Goal: Feedback & Contribution: Submit feedback/report problem

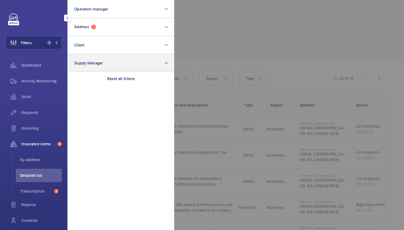
click at [140, 79] on div "Reset all filters" at bounding box center [120, 78] width 107 height 13
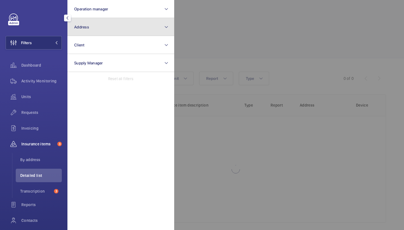
scroll to position [0, 86]
click at [118, 30] on button "Address" at bounding box center [120, 27] width 107 height 18
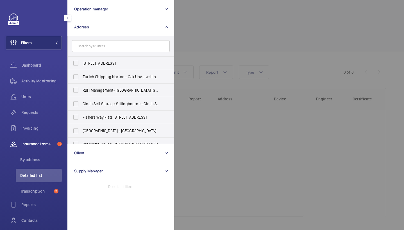
click at [127, 47] on input "text" at bounding box center [121, 46] width 98 height 12
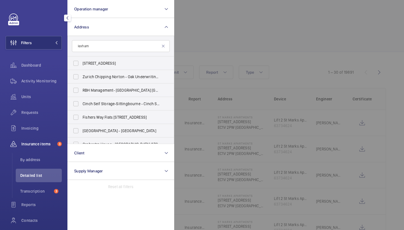
scroll to position [17, 0]
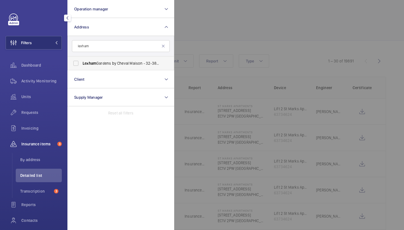
type input "lexham"
click at [113, 59] on label "[GEOGRAPHIC_DATA] by Cheval Maison - [STREET_ADDRESS]" at bounding box center [117, 62] width 98 height 13
click at [81, 59] on input "[GEOGRAPHIC_DATA] by Cheval Maison - [STREET_ADDRESS]" at bounding box center [75, 63] width 11 height 11
checkbox input "true"
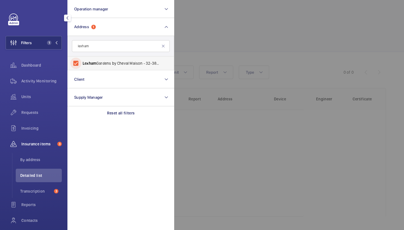
scroll to position [6, 0]
click at [227, 56] on div at bounding box center [376, 115] width 404 height 230
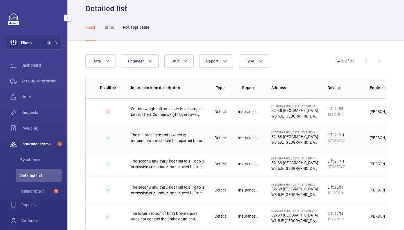
scroll to position [0, 0]
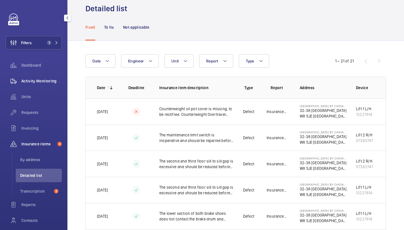
click at [41, 77] on div "Activity Monitoring" at bounding box center [34, 80] width 56 height 13
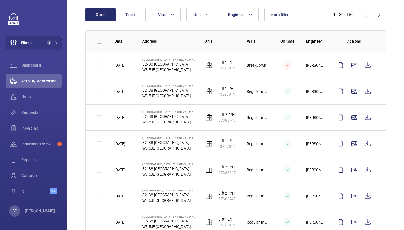
scroll to position [59, 0]
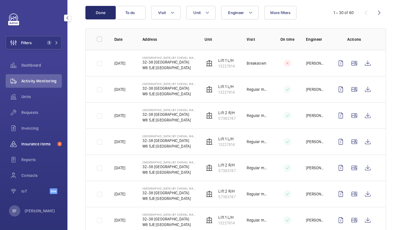
click at [56, 145] on span "3" at bounding box center [58, 144] width 7 height 4
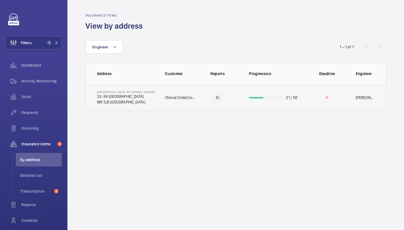
click at [138, 102] on p "W8 5JE [GEOGRAPHIC_DATA]" at bounding box center [126, 102] width 58 height 6
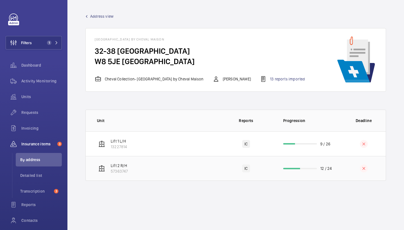
click at [155, 166] on td "Lift 2 R/H 57363747" at bounding box center [152, 168] width 132 height 25
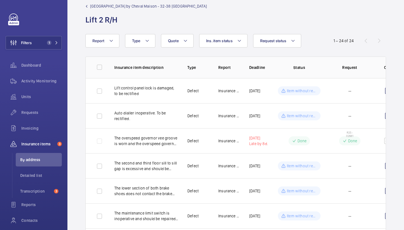
scroll to position [11, 0]
click at [42, 189] on span "Transcription" at bounding box center [35, 191] width 31 height 6
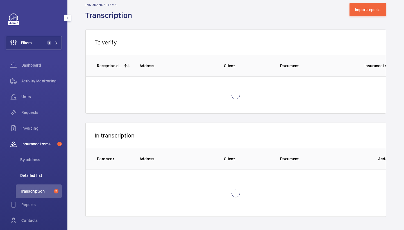
click at [47, 173] on span "Detailed list" at bounding box center [41, 175] width 42 height 6
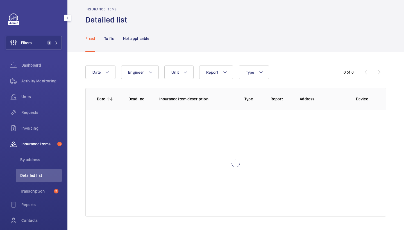
scroll to position [6, 0]
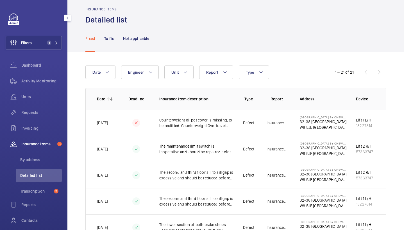
scroll to position [11, 0]
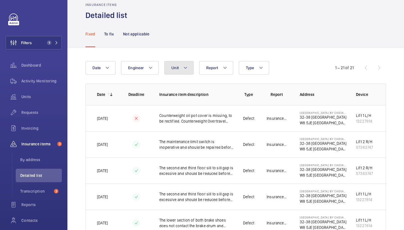
click at [183, 70] on mat-icon at bounding box center [185, 67] width 4 height 7
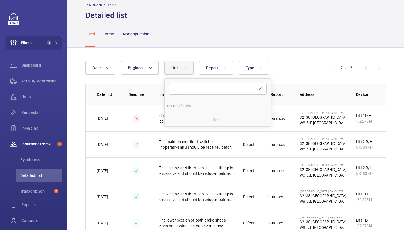
type input ";"
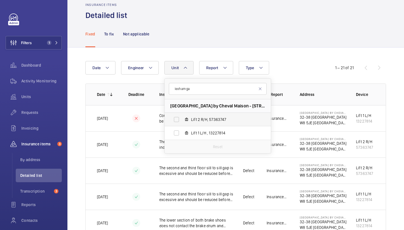
type input "lexham ga"
click at [200, 118] on span "Lift 2 R/H, 57363747" at bounding box center [223, 120] width 65 height 6
click at [182, 118] on input "Lift 2 R/H, 57363747" at bounding box center [176, 119] width 11 height 11
checkbox input "true"
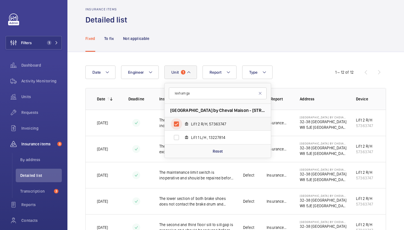
scroll to position [11, 0]
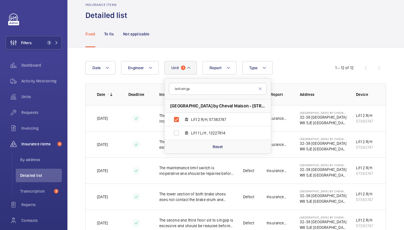
click at [286, 0] on wm-front-admin-header "Insurance items Detailed list" at bounding box center [235, 4] width 336 height 31
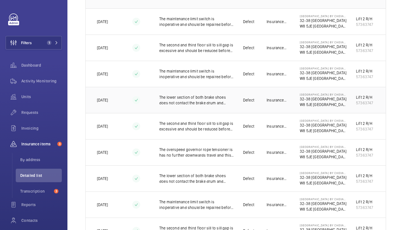
scroll to position [0, 0]
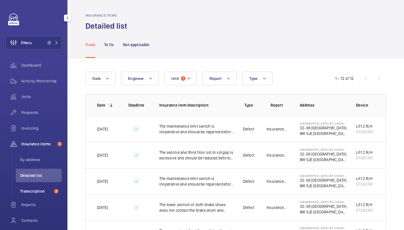
click at [33, 195] on li "Transcription 3" at bounding box center [39, 190] width 46 height 13
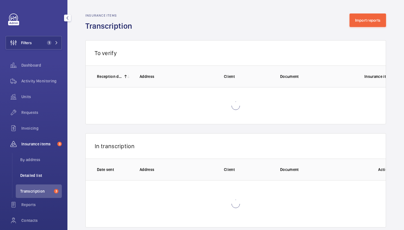
click at [38, 171] on li "Detailed list" at bounding box center [39, 174] width 46 height 13
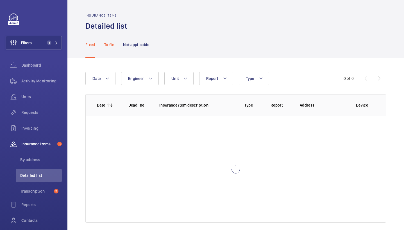
click at [110, 44] on p "To fix" at bounding box center [109, 45] width 10 height 6
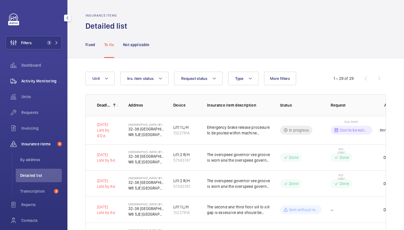
click at [32, 82] on span "Activity Monitoring" at bounding box center [41, 81] width 40 height 6
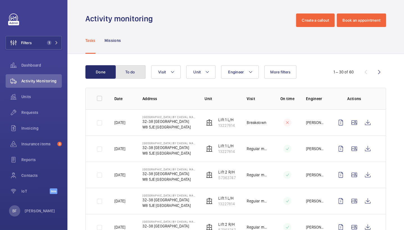
click at [139, 72] on button "To do" at bounding box center [130, 71] width 30 height 13
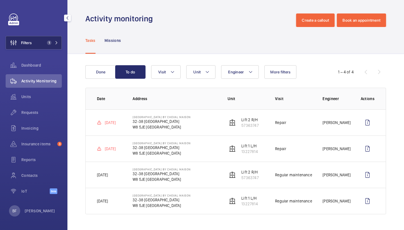
click at [31, 42] on span "Filters" at bounding box center [26, 43] width 11 height 6
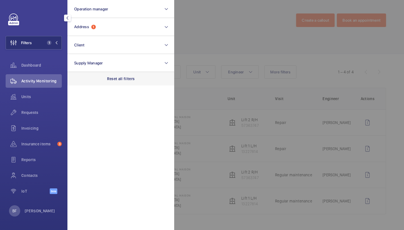
click at [113, 82] on div "Reset all filters" at bounding box center [120, 78] width 107 height 13
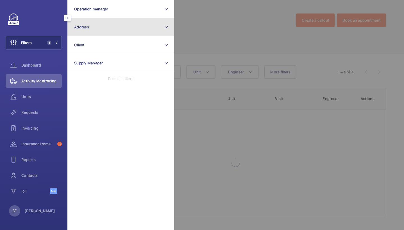
click at [110, 28] on button "Address" at bounding box center [120, 27] width 107 height 18
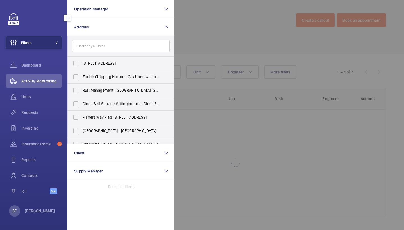
click at [114, 44] on input "text" at bounding box center [121, 46] width 98 height 12
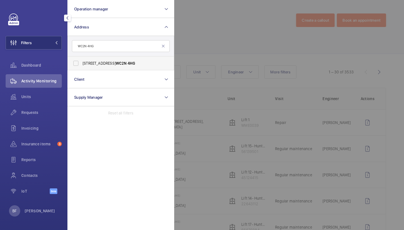
type input "WC2N 4HG"
click at [116, 64] on span "[STREET_ADDRESS]" at bounding box center [121, 63] width 77 height 6
click at [81, 64] on input "[STREET_ADDRESS]" at bounding box center [75, 63] width 11 height 11
checkbox input "true"
click at [202, 63] on div at bounding box center [376, 115] width 404 height 230
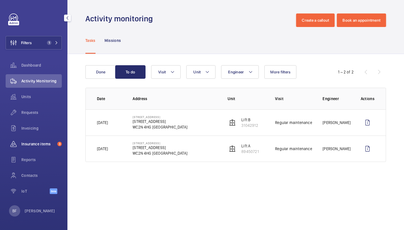
click at [35, 147] on div "Insurance items 3" at bounding box center [34, 143] width 56 height 13
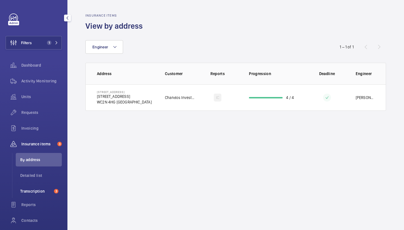
click at [36, 193] on span "Transcription" at bounding box center [35, 191] width 31 height 6
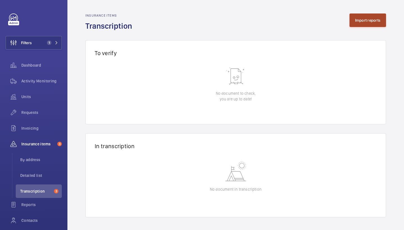
click at [377, 17] on button "Import reports" at bounding box center [367, 19] width 37 height 13
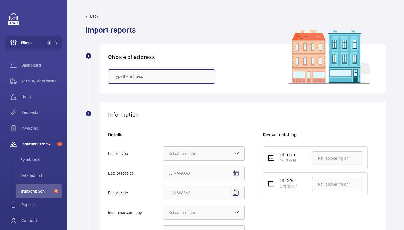
click at [194, 77] on input "text" at bounding box center [161, 76] width 107 height 14
click at [142, 74] on input "text" at bounding box center [161, 76] width 107 height 14
paste input "WC2N 4HG"
click at [143, 91] on span "[STREET_ADDRESS]" at bounding box center [130, 93] width 33 height 6
type input "[STREET_ADDRESS]"
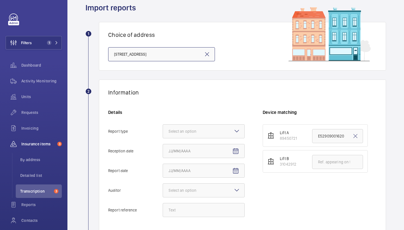
scroll to position [40, 0]
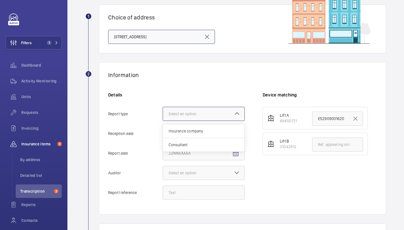
click at [189, 111] on div "Select an option" at bounding box center [189, 114] width 42 height 6
click at [163, 111] on input "Report type Select an option Insurance company Consultant" at bounding box center [163, 113] width 0 height 13
click at [201, 128] on span "Insurance company" at bounding box center [203, 131] width 70 height 6
click at [163, 120] on input "Report type Select an option Insurance company Consultant" at bounding box center [163, 113] width 0 height 13
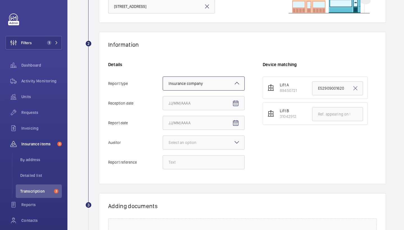
scroll to position [71, 0]
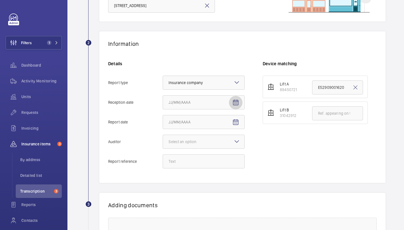
click at [236, 102] on mat-icon "Open calendar" at bounding box center [235, 102] width 7 height 7
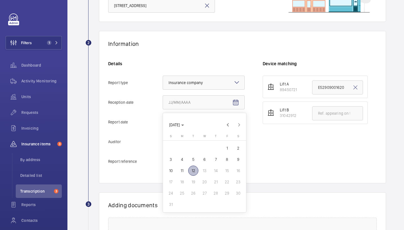
click at [195, 171] on span "12" at bounding box center [193, 170] width 10 height 10
type input "[DATE]"
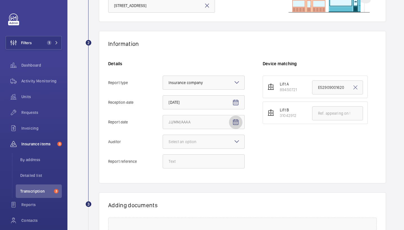
click at [239, 119] on span "Open calendar" at bounding box center [235, 121] width 13 height 13
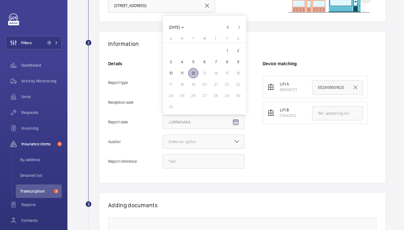
click at [184, 74] on span "11" at bounding box center [182, 73] width 10 height 10
type input "[DATE]"
click at [193, 147] on div at bounding box center [203, 141] width 81 height 13
click at [163, 147] on input "Auditor Select an option" at bounding box center [163, 141] width 0 height 13
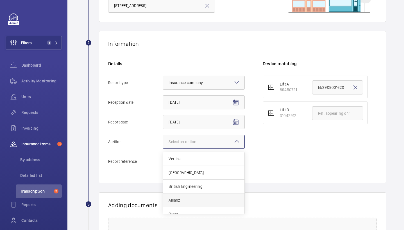
click at [190, 198] on span "Allianz" at bounding box center [203, 200] width 70 height 6
click at [163, 148] on input "Auditor Select an option Veritas Zurich British Engineering Allianz Other" at bounding box center [163, 141] width 0 height 13
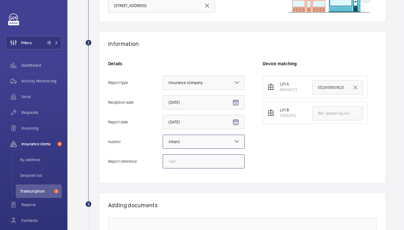
click at [210, 158] on input "Report reference" at bounding box center [204, 161] width 82 height 14
paste input "E52909001707"
type input "E52909001707"
click at [325, 112] on input "text" at bounding box center [337, 113] width 51 height 14
click at [327, 89] on input "E52909001620" at bounding box center [337, 87] width 51 height 14
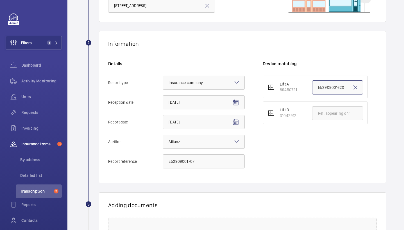
click at [327, 89] on input "E52909001620" at bounding box center [337, 87] width 51 height 14
paste input "707"
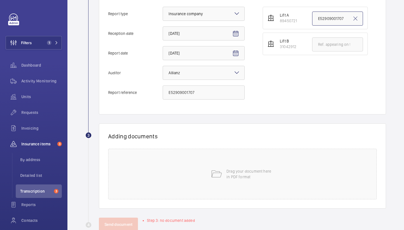
scroll to position [142, 0]
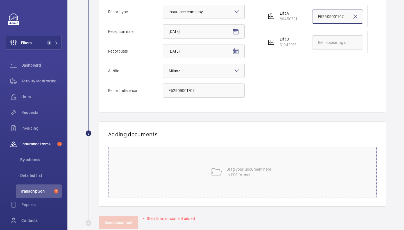
type input "E52909001707"
click at [154, 174] on div "Drag your document here in PDF format" at bounding box center [242, 172] width 268 height 51
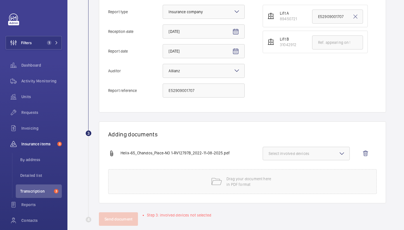
click at [319, 148] on button "Select involved devices" at bounding box center [306, 153] width 87 height 13
click at [297, 170] on span "89450721" at bounding box center [307, 171] width 58 height 6
click at [277, 170] on input "89450721" at bounding box center [270, 170] width 11 height 11
checkbox input "true"
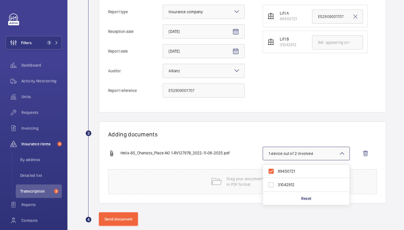
click at [185, 131] on h1 "Adding documents" at bounding box center [242, 134] width 268 height 7
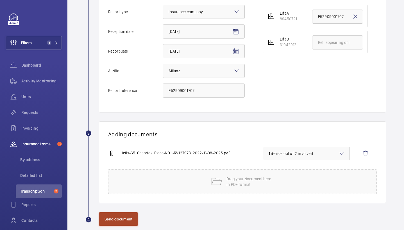
click at [124, 215] on button "Send document" at bounding box center [118, 218] width 39 height 13
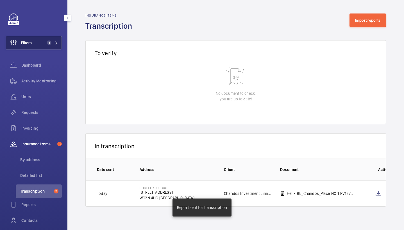
click at [47, 42] on span "1" at bounding box center [49, 42] width 4 height 4
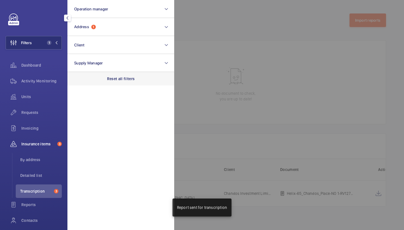
click at [118, 79] on p "Reset all filters" at bounding box center [121, 79] width 28 height 6
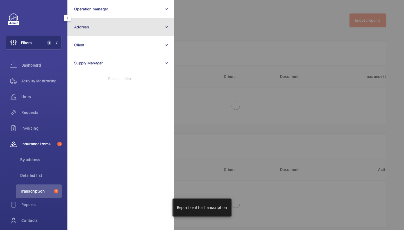
click at [119, 28] on button "Address" at bounding box center [120, 27] width 107 height 18
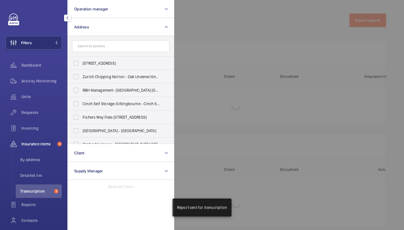
click at [122, 44] on input "text" at bounding box center [121, 46] width 98 height 12
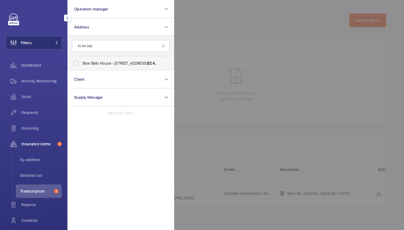
type input "EC4M 9BE"
click at [110, 66] on span "Bow Bells House - [STREET_ADDRESS]" at bounding box center [121, 63] width 77 height 6
click at [81, 66] on input "Bow Bells House - [STREET_ADDRESS]" at bounding box center [75, 63] width 11 height 11
checkbox input "true"
click at [177, 61] on div at bounding box center [376, 115] width 404 height 230
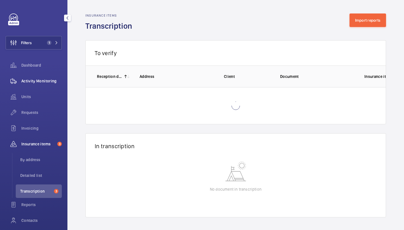
click at [44, 77] on div "Activity Monitoring" at bounding box center [34, 80] width 56 height 13
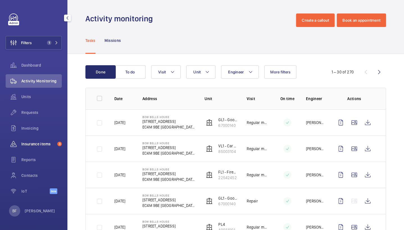
click at [27, 144] on span "Insurance items" at bounding box center [38, 144] width 34 height 6
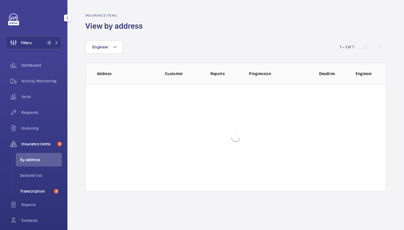
click at [39, 189] on span "Transcription" at bounding box center [35, 191] width 31 height 6
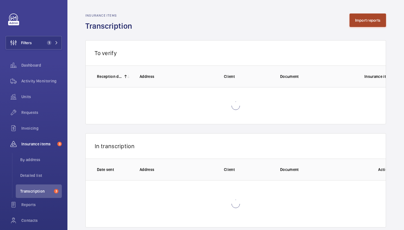
click at [358, 23] on button "Import reports" at bounding box center [367, 19] width 37 height 13
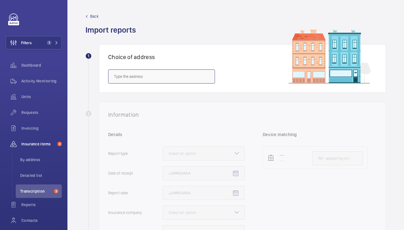
click at [179, 78] on input "text" at bounding box center [161, 76] width 107 height 14
paste input "EC4Y 8DB"
click at [169, 97] on mat-option "[STREET_ADDRESS]" at bounding box center [161, 92] width 106 height 13
type input "[STREET_ADDRESS]"
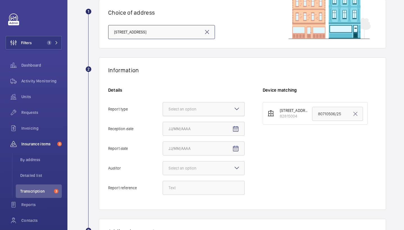
scroll to position [45, 0]
click at [208, 106] on div "Select an option" at bounding box center [189, 109] width 42 height 6
click at [163, 106] on input "Report type Select an option" at bounding box center [163, 108] width 0 height 13
click at [211, 124] on span "Insurance company" at bounding box center [203, 126] width 70 height 6
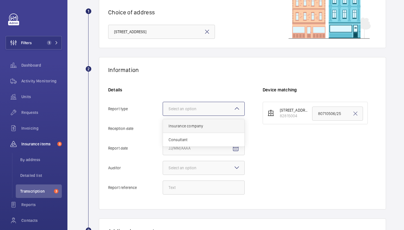
click at [163, 115] on input "Report type Select an option Insurance company Consultant" at bounding box center [163, 108] width 0 height 13
click at [238, 133] on span "Open calendar" at bounding box center [235, 128] width 13 height 13
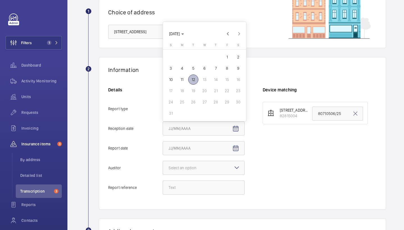
click at [194, 78] on span "12" at bounding box center [193, 79] width 10 height 10
type input "[DATE]"
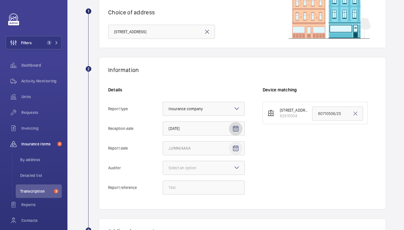
click at [236, 149] on mat-icon "Open calendar" at bounding box center [235, 148] width 7 height 7
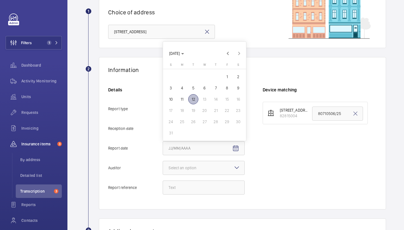
click at [181, 97] on span "11" at bounding box center [182, 99] width 10 height 10
type input "[DATE]"
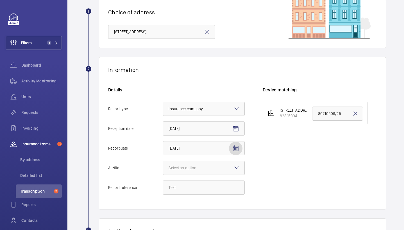
click at [206, 167] on div "Select an option" at bounding box center [189, 168] width 42 height 6
click at [163, 167] on input "Auditor Select an option" at bounding box center [163, 167] width 0 height 13
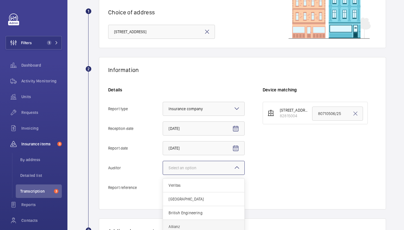
click at [183, 228] on span "Allianz" at bounding box center [203, 227] width 70 height 6
click at [163, 174] on input "Auditor Select an option Veritas Zurich British Engineering Allianz Other" at bounding box center [163, 167] width 0 height 13
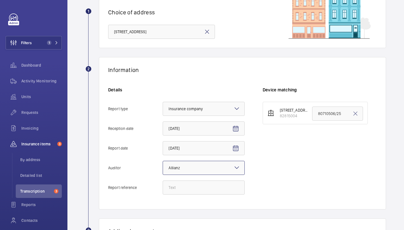
click at [213, 171] on div at bounding box center [203, 167] width 81 height 13
click at [163, 171] on input "Auditor Select an option × Allianz ×" at bounding box center [163, 167] width 0 height 13
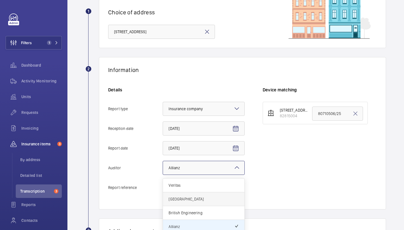
click at [190, 198] on span "[GEOGRAPHIC_DATA]" at bounding box center [203, 199] width 70 height 6
click at [163, 174] on input "Auditor Select an option × Allianz × Veritas Zurich British Engineering Allianz…" at bounding box center [163, 167] width 0 height 13
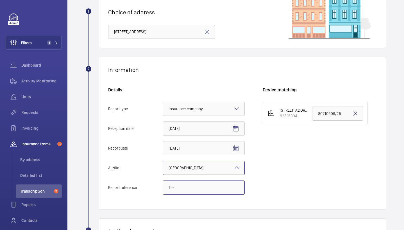
click at [189, 181] on input "Report reference" at bounding box center [204, 187] width 82 height 14
click at [190, 192] on input "Report reference" at bounding box center [204, 187] width 82 height 14
click at [197, 184] on input "Report reference" at bounding box center [204, 187] width 82 height 14
paste input "80710506/25"
type input "80710506/25"
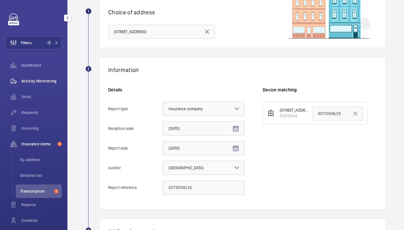
click at [32, 84] on div "Activity Monitoring" at bounding box center [34, 80] width 56 height 13
